Goal: Obtain resource: Download file/media

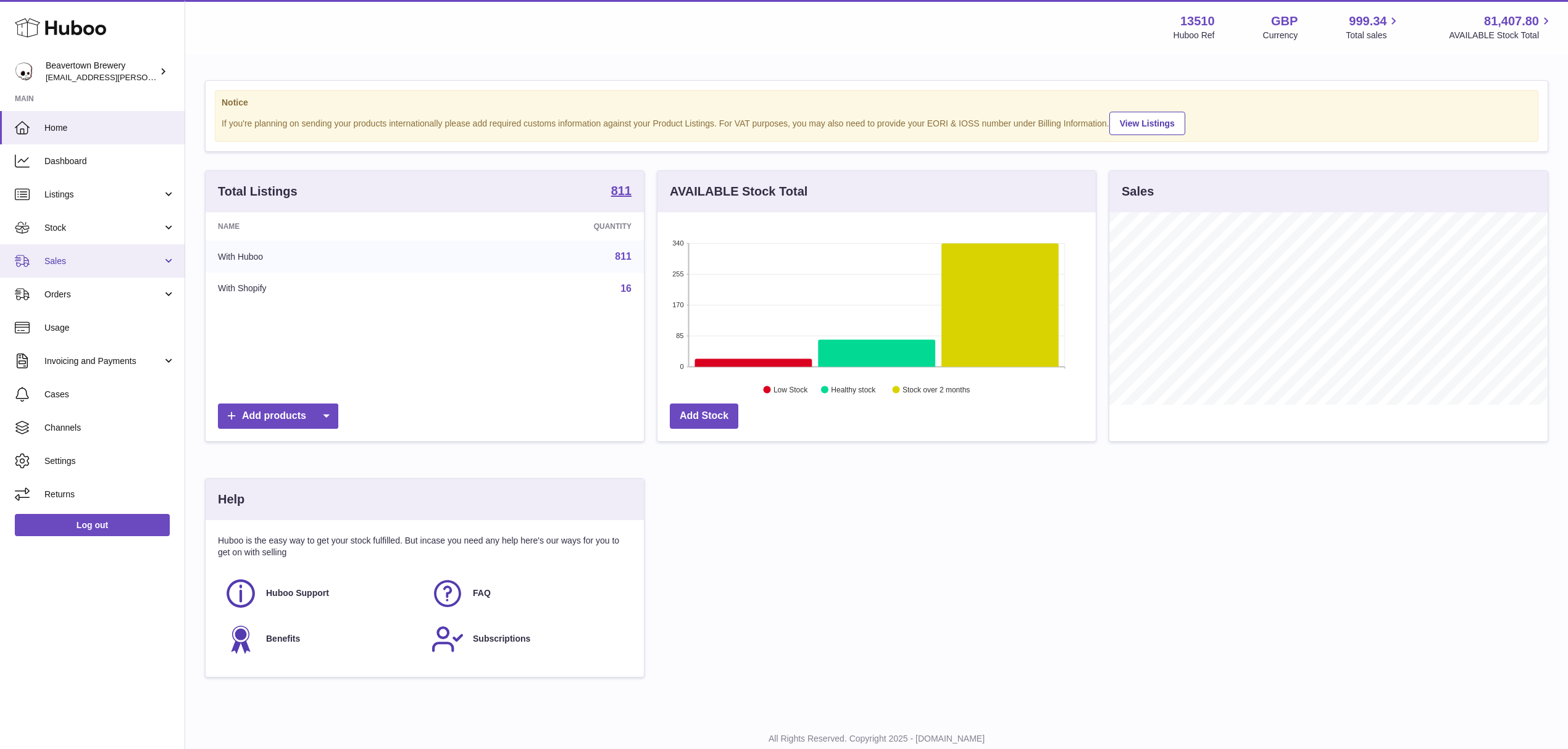
scroll to position [193, 438]
click at [92, 267] on link "Sales" at bounding box center [92, 261] width 185 height 33
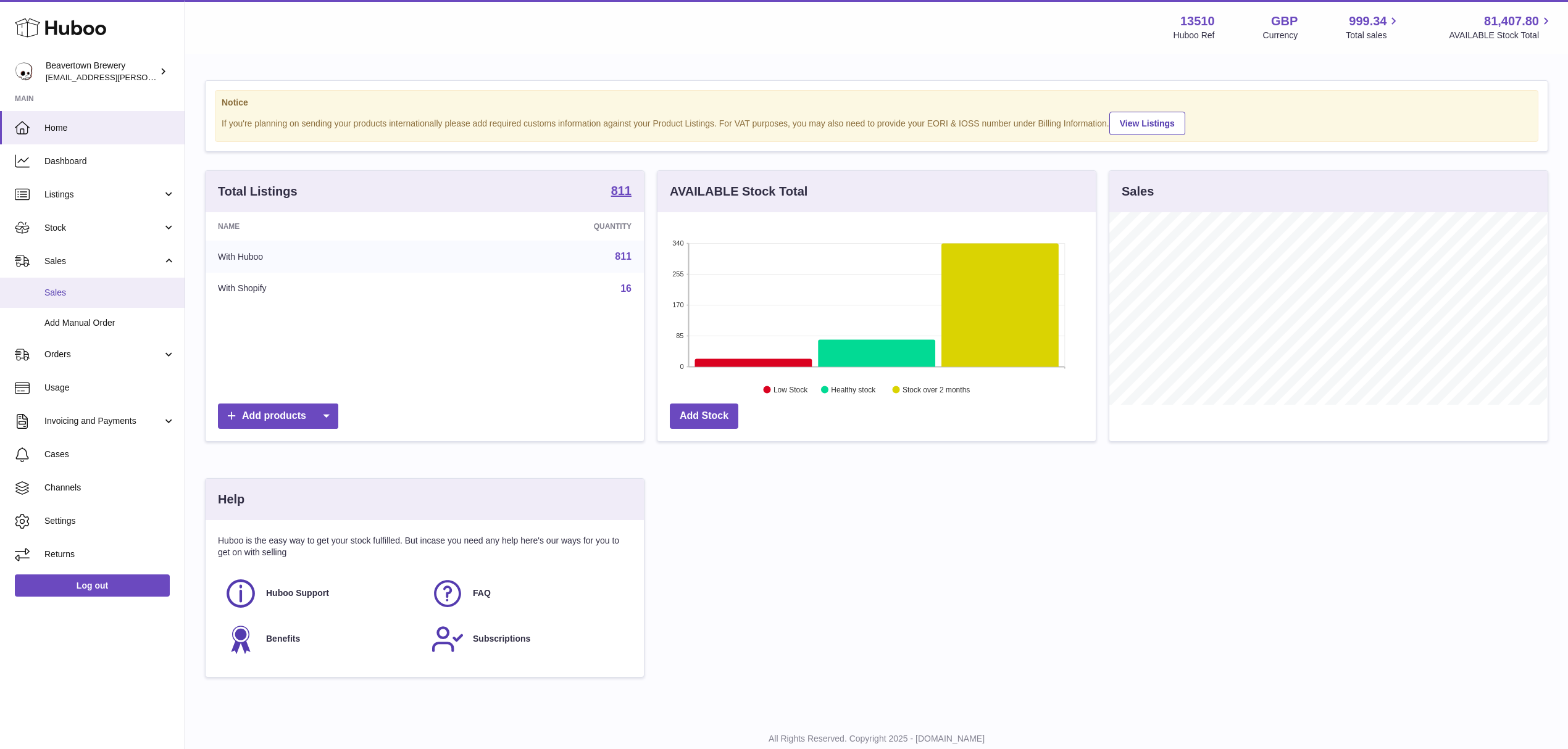
click at [94, 287] on span "Sales" at bounding box center [110, 293] width 131 height 12
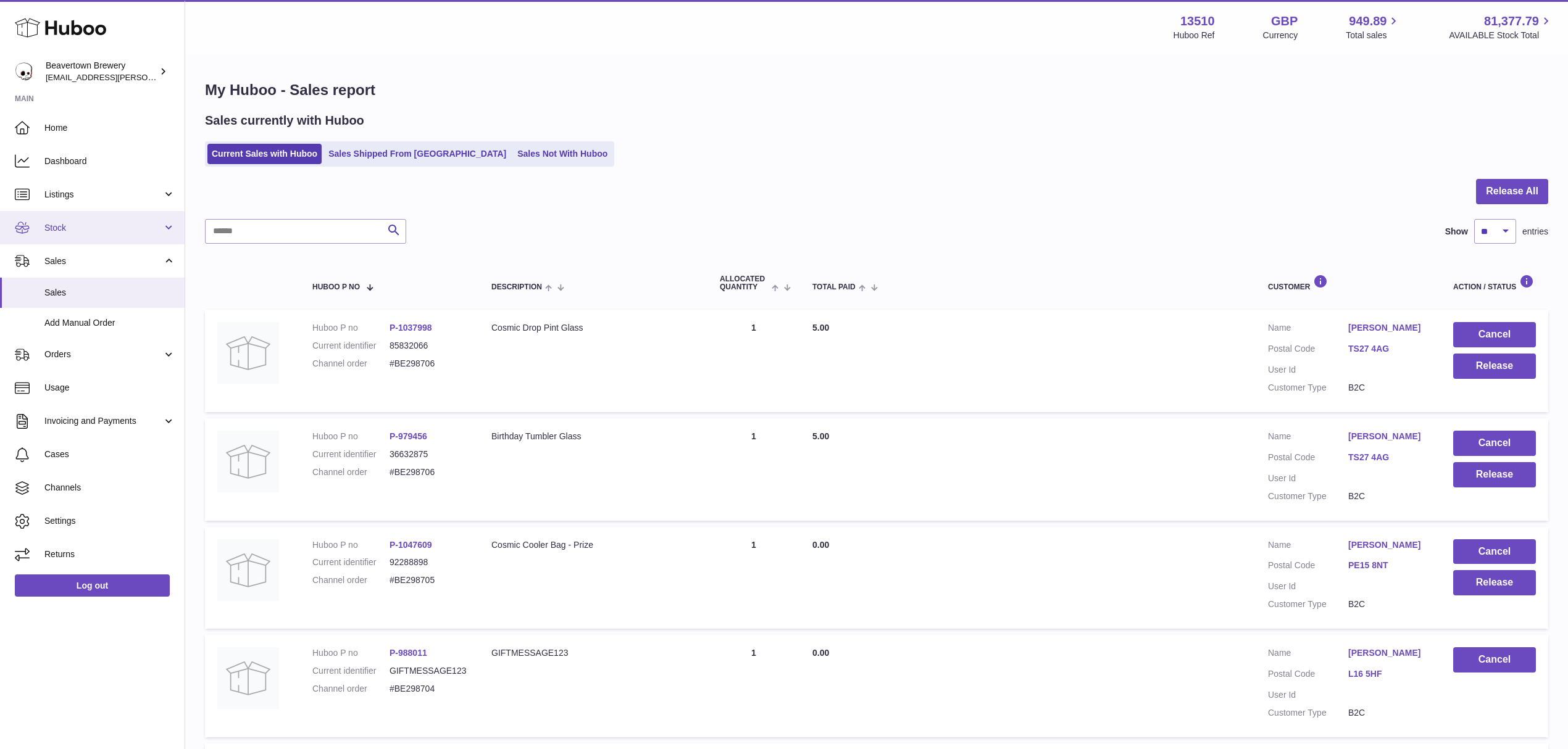
click at [87, 233] on link "Stock" at bounding box center [92, 227] width 185 height 33
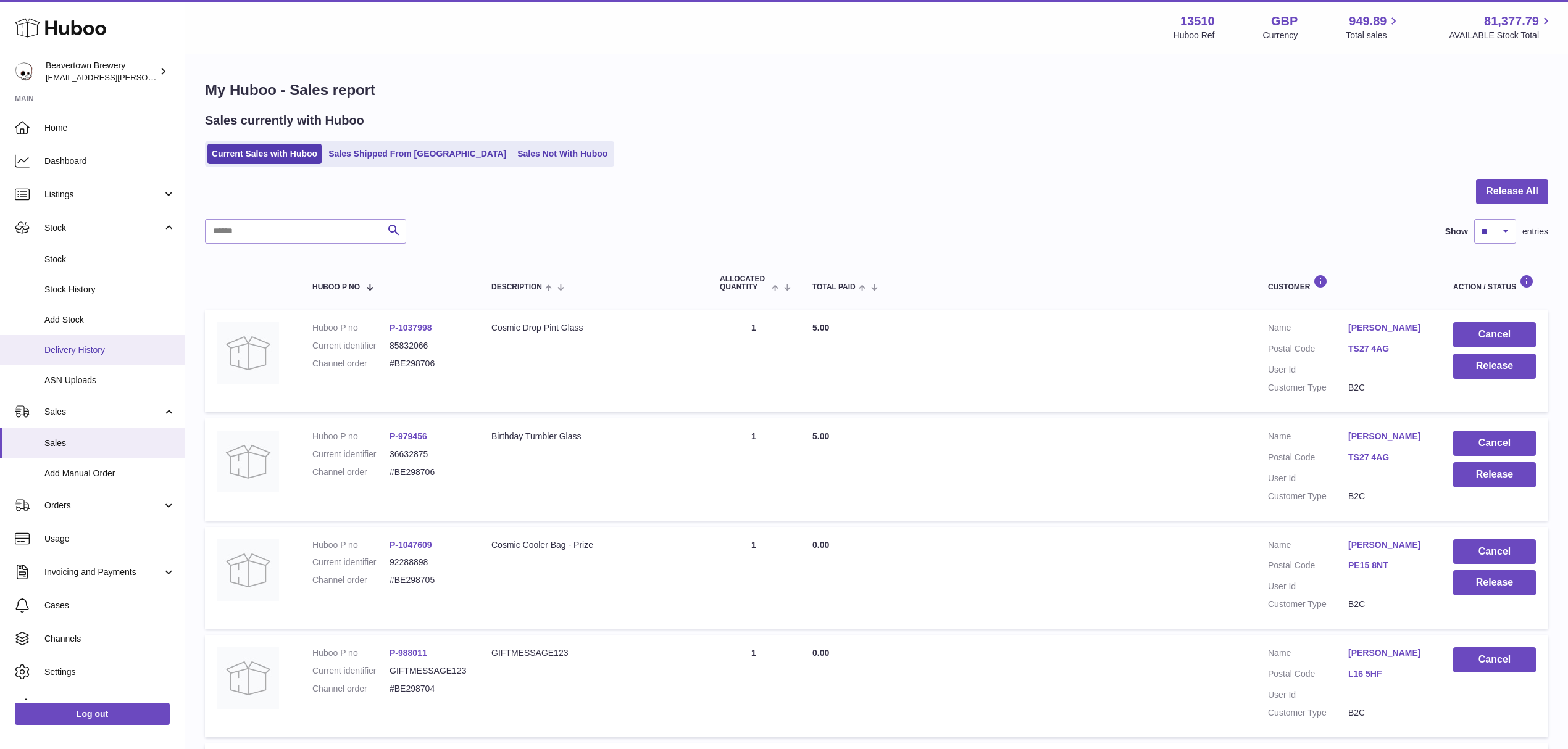
click at [81, 354] on span "Delivery History" at bounding box center [110, 350] width 131 height 12
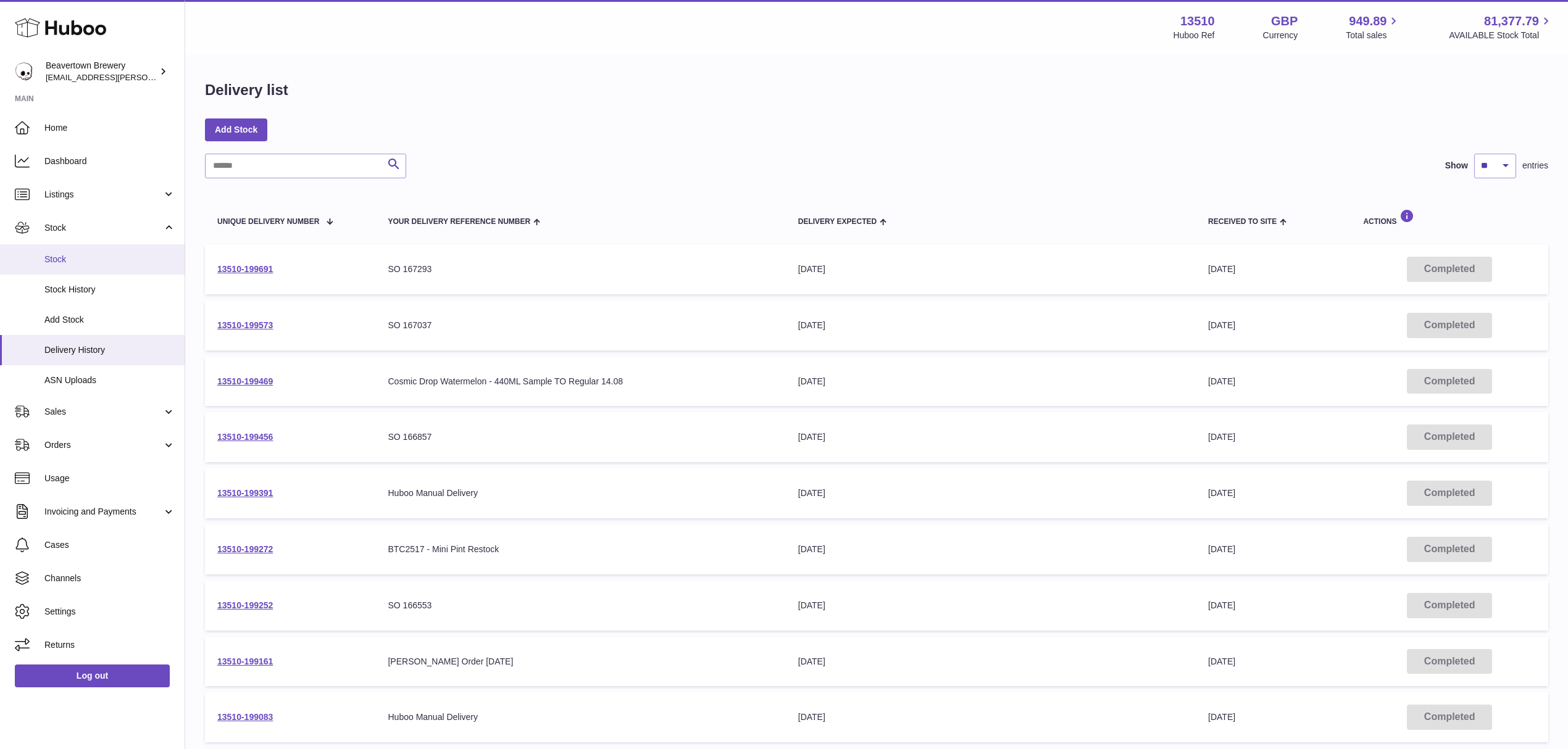
click at [65, 261] on span "Stock" at bounding box center [110, 259] width 131 height 12
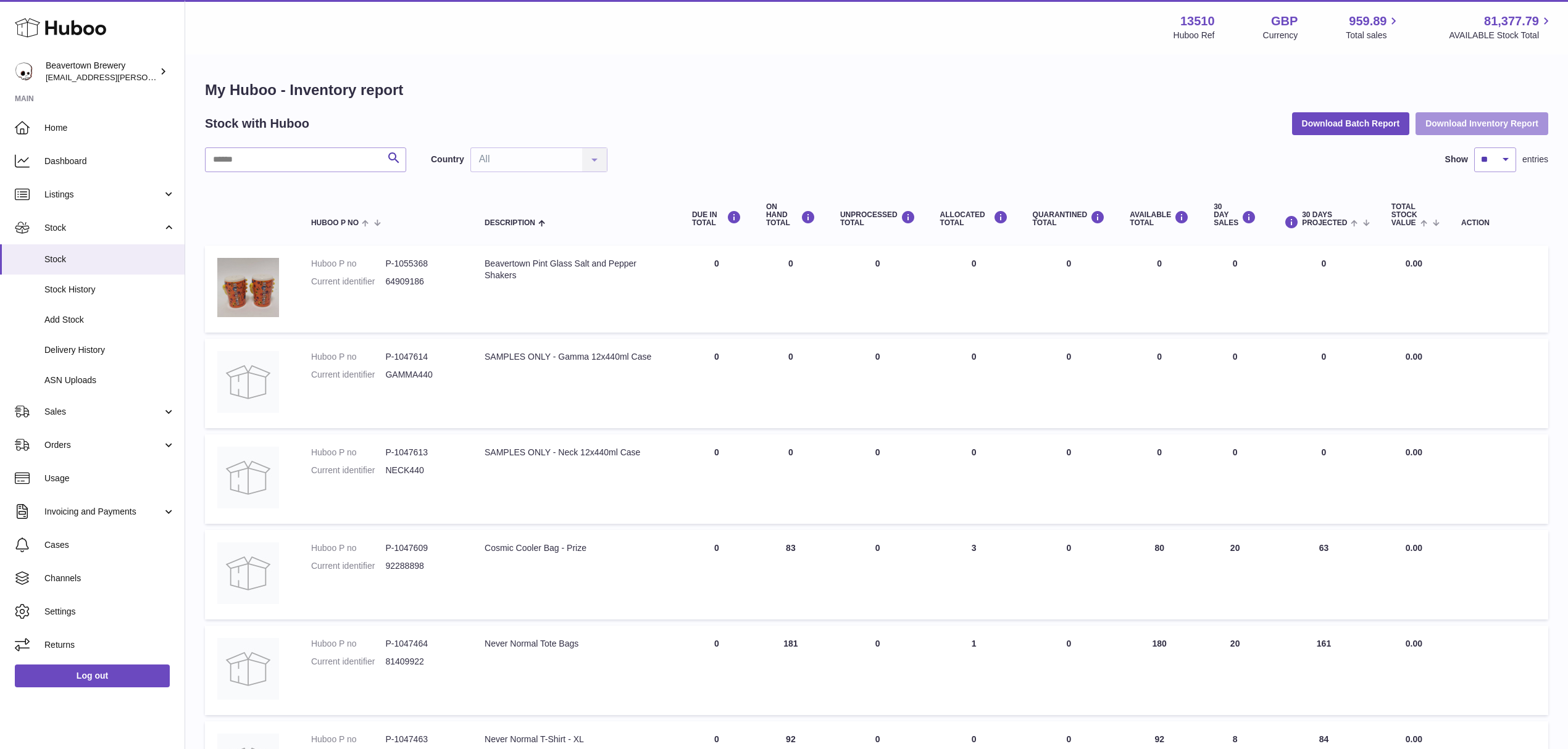
click at [1440, 127] on button "Download Inventory Report" at bounding box center [1481, 123] width 133 height 22
click at [85, 411] on span "Sales" at bounding box center [103, 412] width 118 height 12
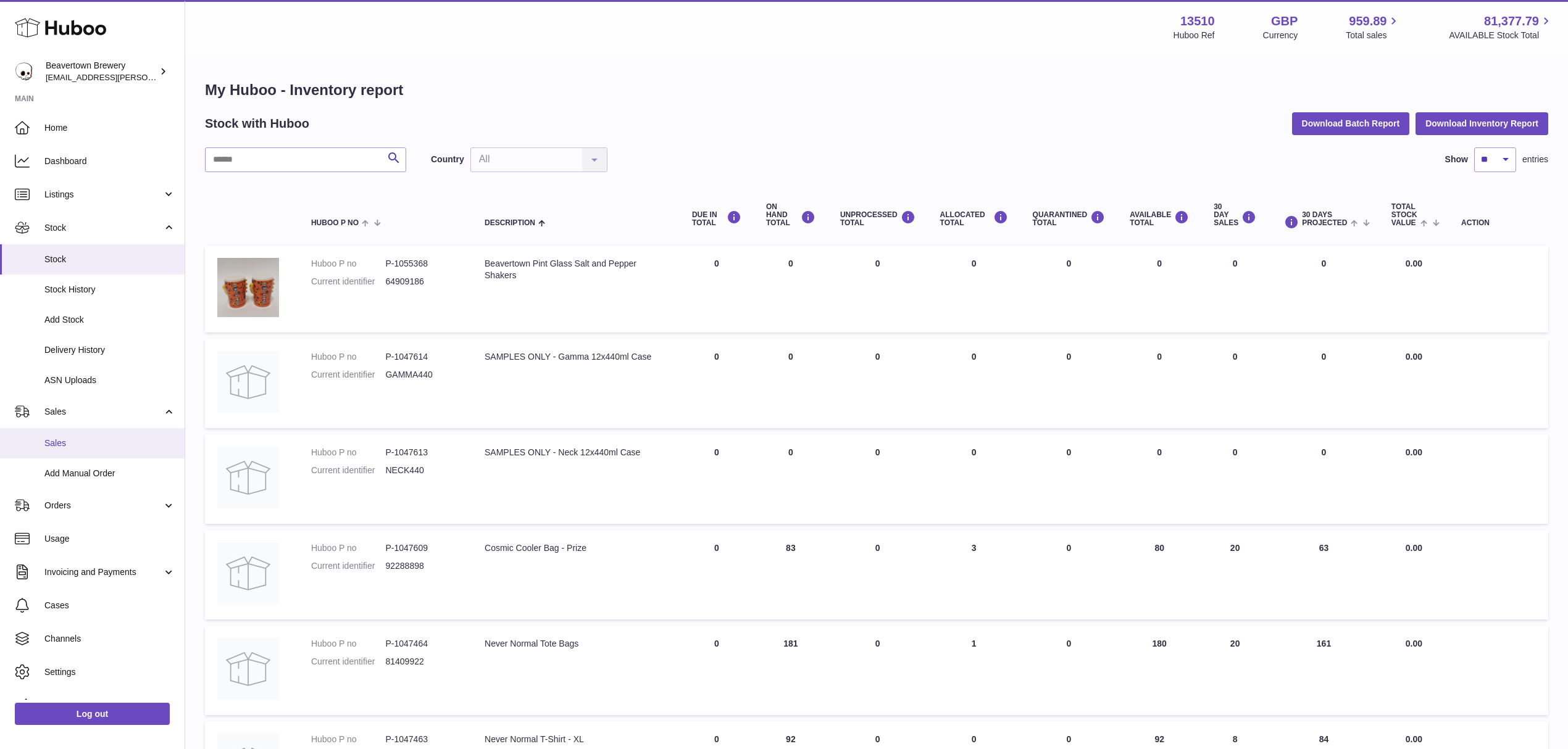
click at [79, 440] on span "Sales" at bounding box center [110, 443] width 131 height 12
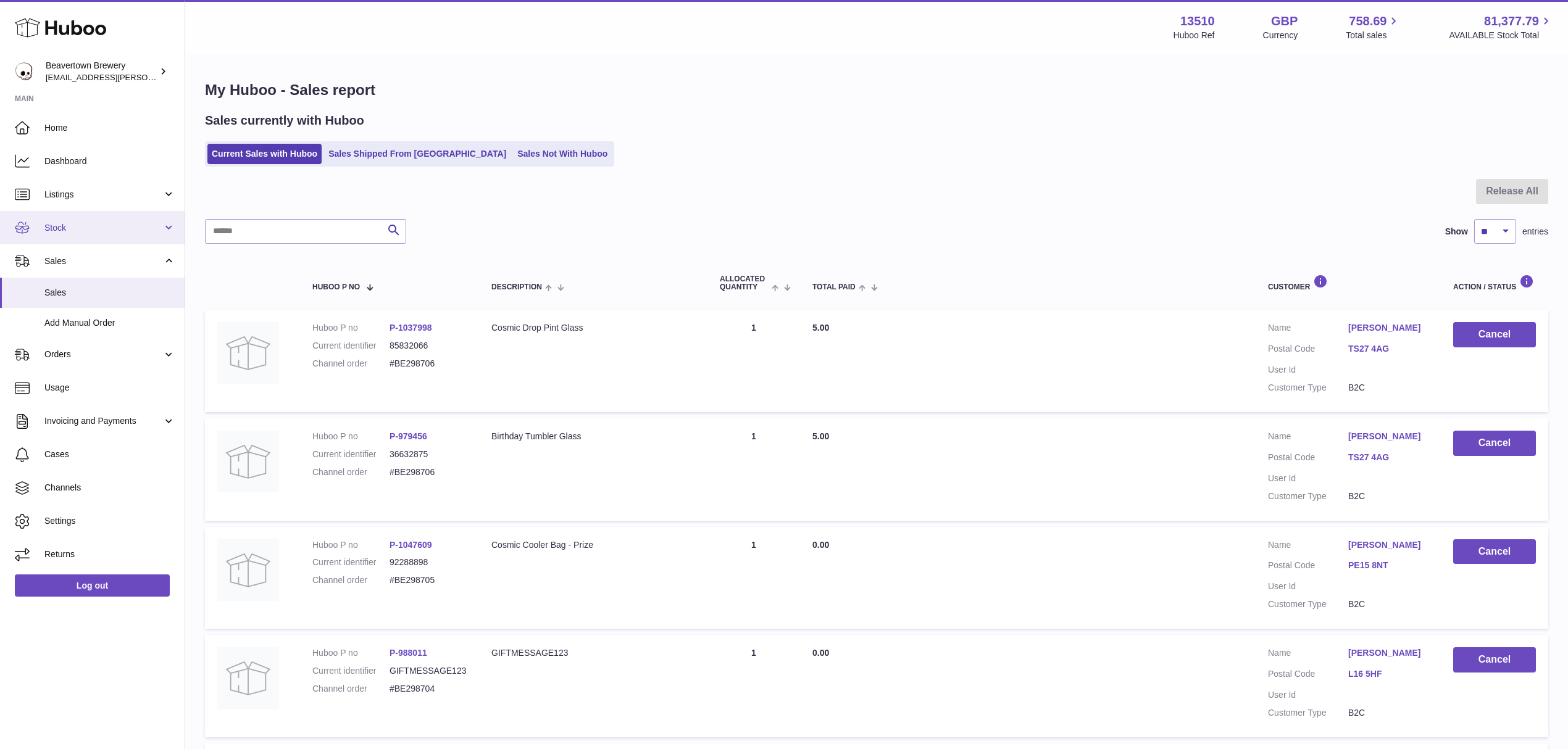
click at [80, 223] on span "Stock" at bounding box center [103, 228] width 118 height 12
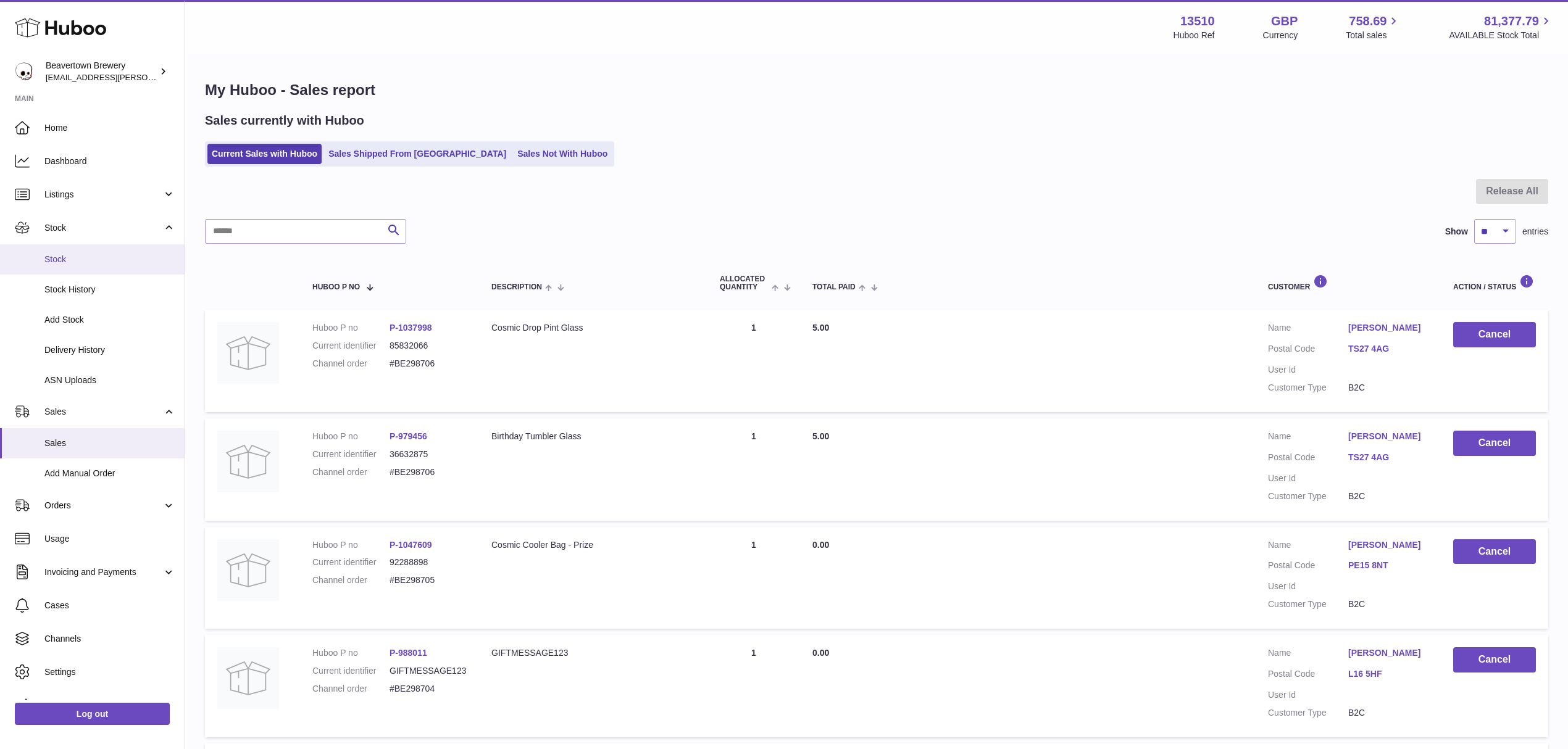
click at [75, 248] on link "Stock" at bounding box center [92, 259] width 185 height 30
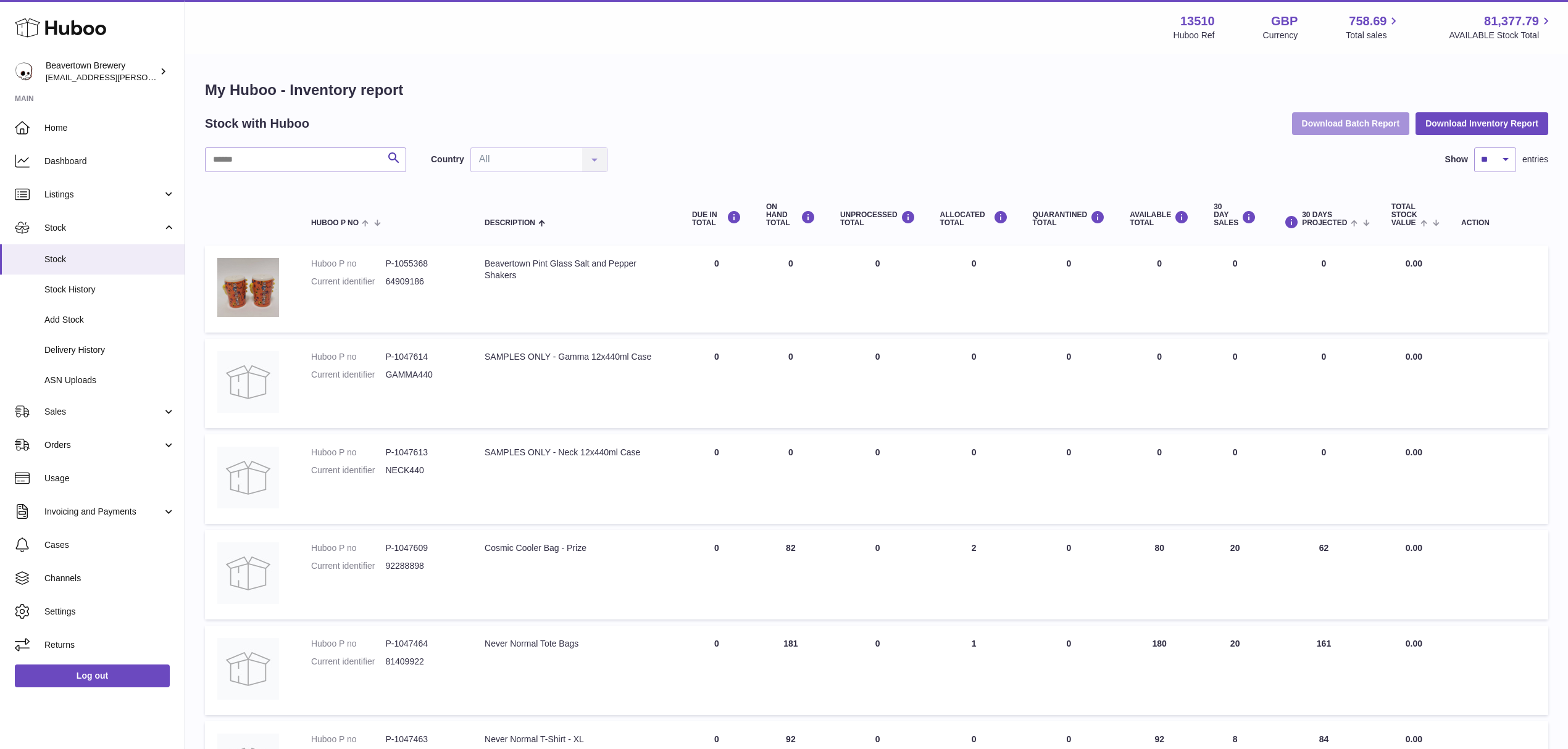
click at [1303, 128] on button "Download Batch Report" at bounding box center [1351, 123] width 118 height 22
drag, startPoint x: 85, startPoint y: 254, endPoint x: 131, endPoint y: 245, distance: 46.9
click at [85, 254] on span "Stock" at bounding box center [110, 259] width 131 height 12
click at [262, 161] on input "text" at bounding box center [306, 160] width 201 height 25
type input "*"
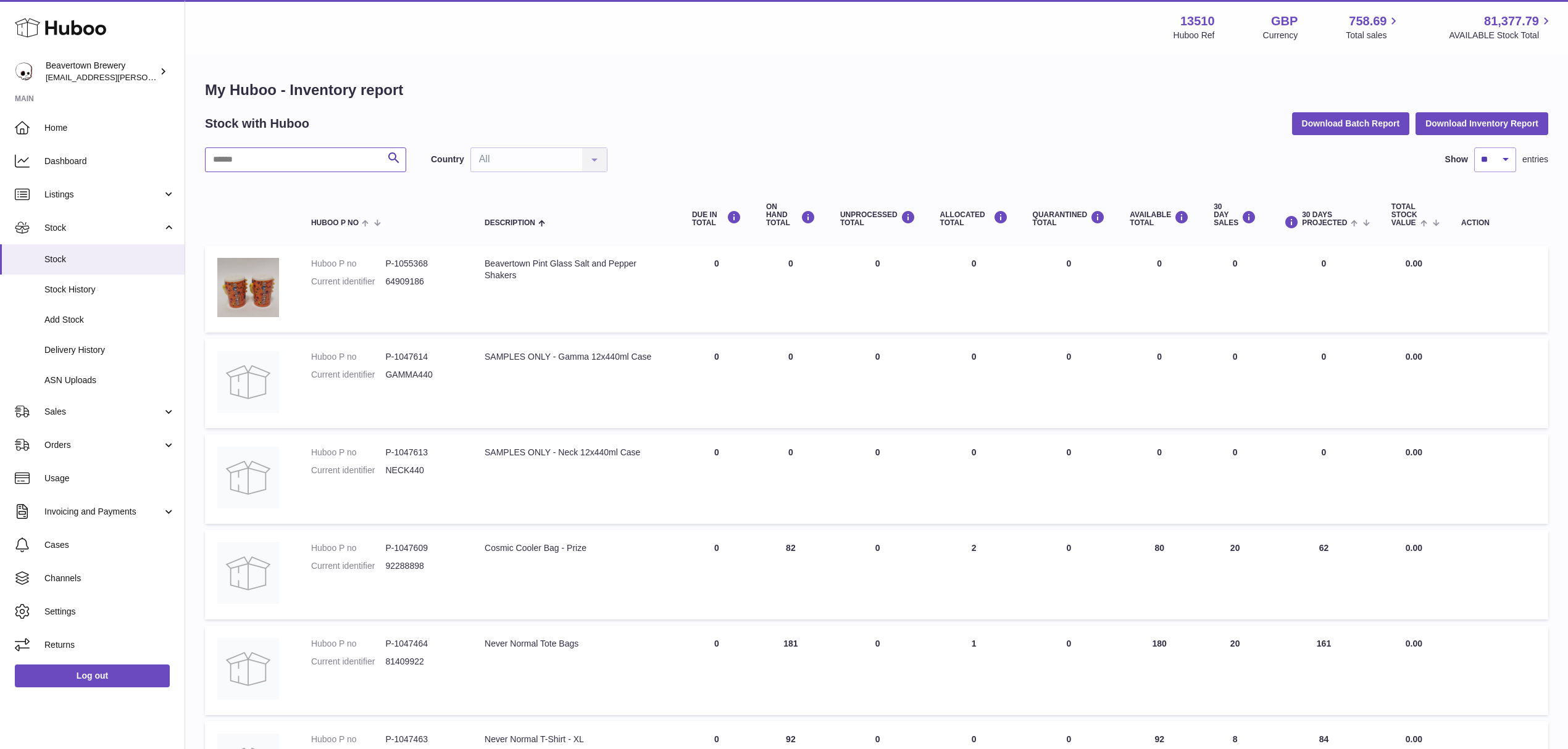
click at [262, 161] on input "text" at bounding box center [306, 160] width 201 height 25
type input "*****"
